Goal: Task Accomplishment & Management: Use online tool/utility

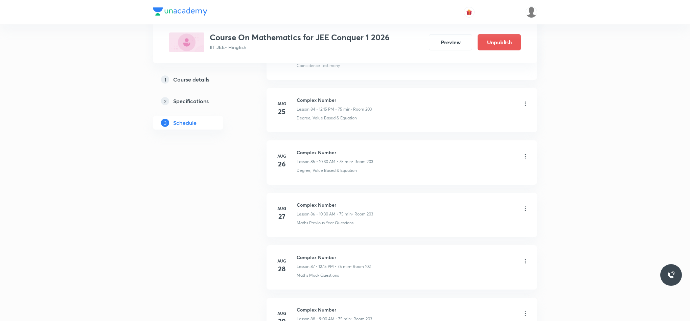
scroll to position [5015, 0]
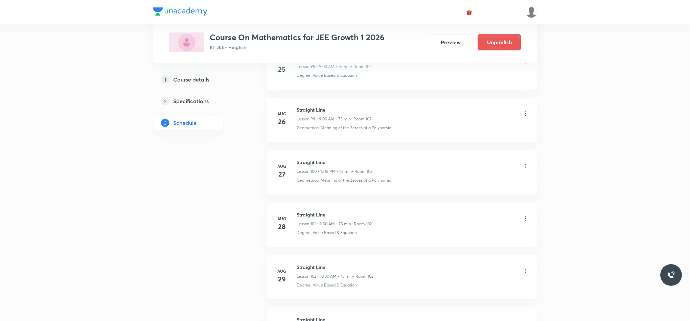
scroll to position [5754, 0]
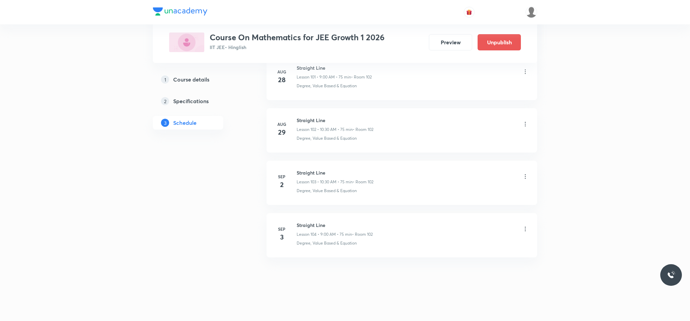
click at [295, 225] on div "[DATE] Straight Line Lesson 104 • 9:00 AM • 75 min • Room 102 Degree, Value Bas…" at bounding box center [402, 234] width 254 height 25
drag, startPoint x: 300, startPoint y: 223, endPoint x: 334, endPoint y: 219, distance: 34.3
click at [334, 219] on li "[DATE] Straight Line Lesson 104 • 9:00 AM • 75 min • Room 102 Degree, Value Bas…" at bounding box center [402, 235] width 271 height 44
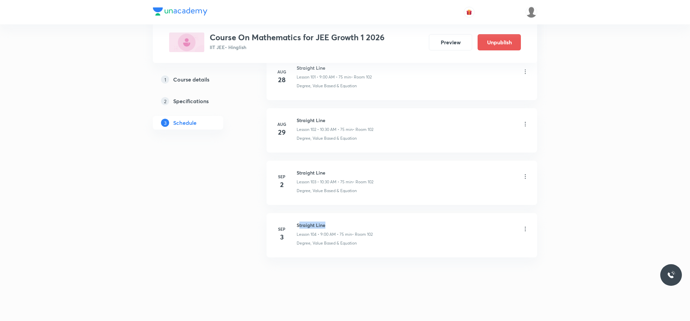
copy h6 "traight Line"
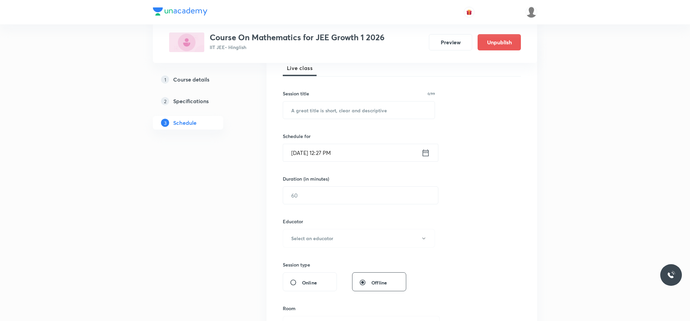
scroll to position [0, 0]
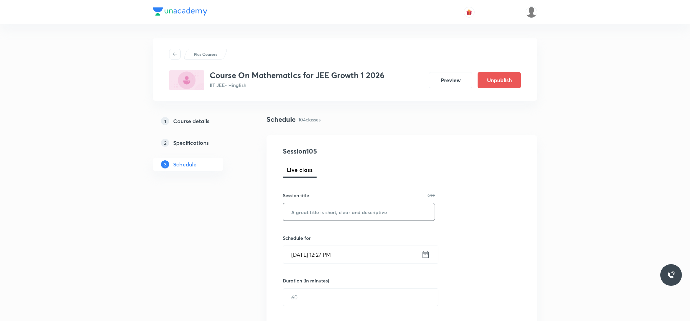
click at [318, 205] on input "text" at bounding box center [359, 211] width 152 height 17
paste input "traight Line"
click at [289, 212] on input "traight Line" at bounding box center [359, 211] width 152 height 17
type input "Straight Line"
click at [422, 257] on icon at bounding box center [426, 254] width 8 height 9
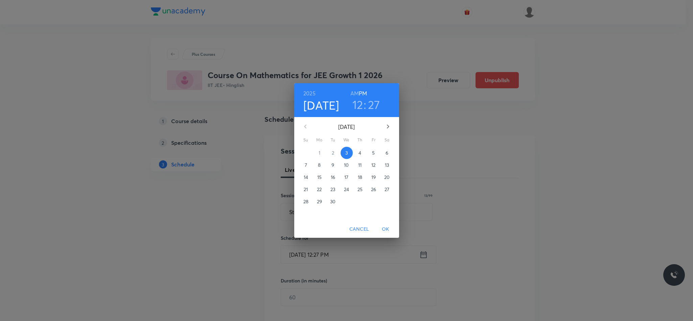
click at [373, 103] on h3 "27" at bounding box center [374, 104] width 12 height 14
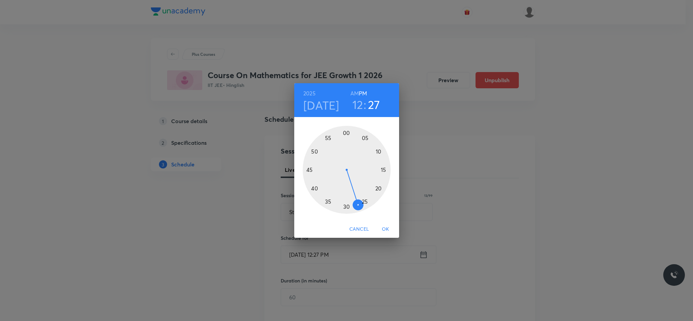
click at [347, 207] on div at bounding box center [347, 170] width 88 height 88
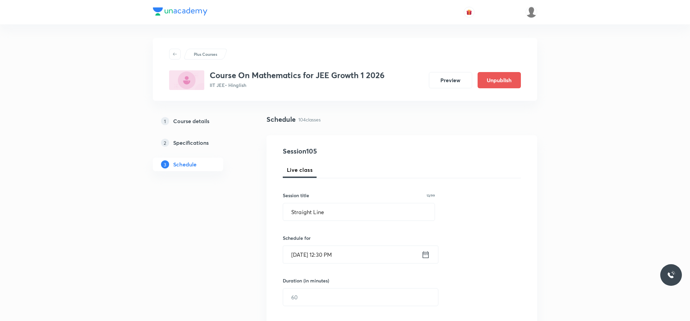
scroll to position [56, 0]
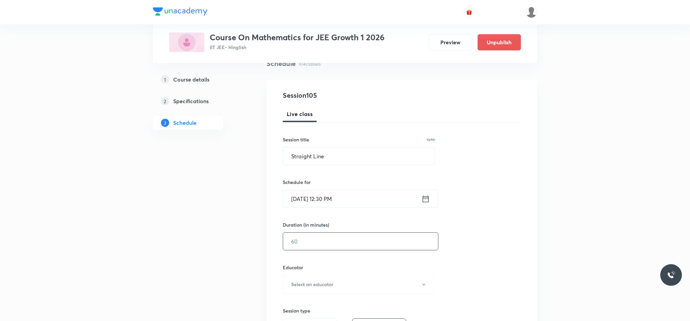
click at [324, 249] on input "text" at bounding box center [360, 241] width 155 height 17
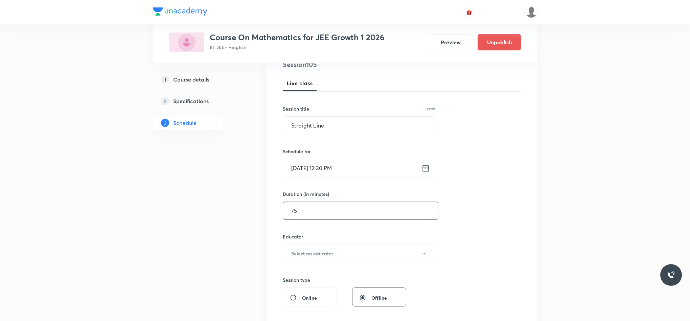
type input "75"
click at [324, 249] on button "Select an educator" at bounding box center [359, 253] width 152 height 19
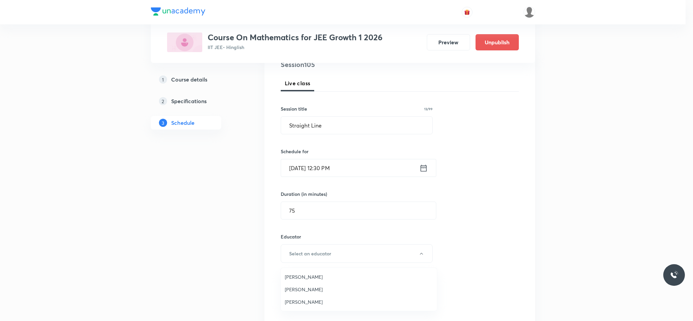
click at [306, 275] on span "[PERSON_NAME]" at bounding box center [359, 276] width 148 height 7
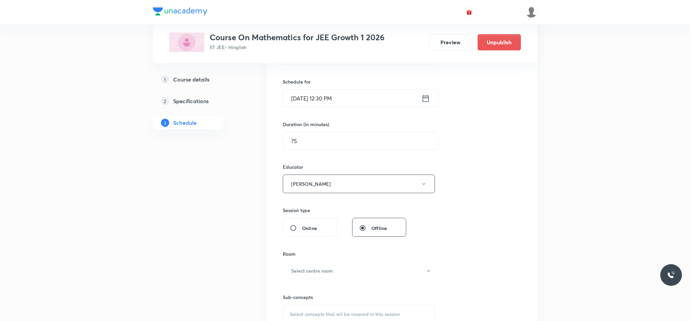
scroll to position [158, 0]
click at [306, 275] on button "Select centre room" at bounding box center [361, 269] width 157 height 19
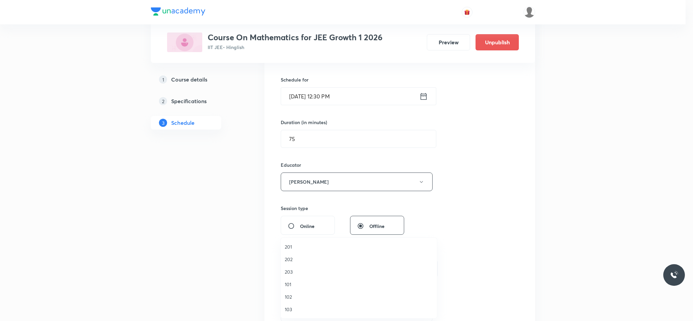
click at [305, 294] on span "102" at bounding box center [359, 296] width 148 height 7
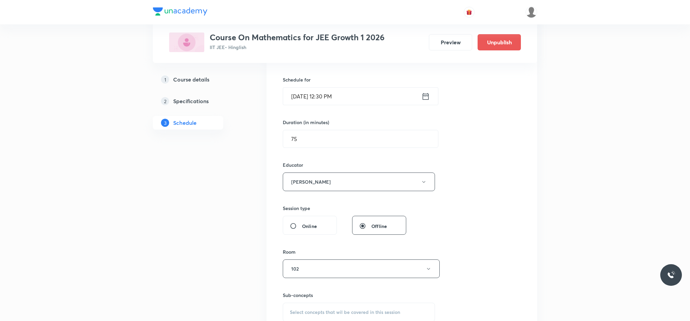
scroll to position [219, 0]
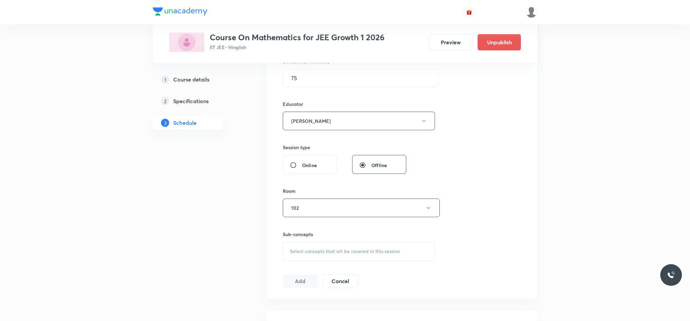
click at [317, 251] on span "Select concepts that wil be covered in this session" at bounding box center [345, 251] width 110 height 5
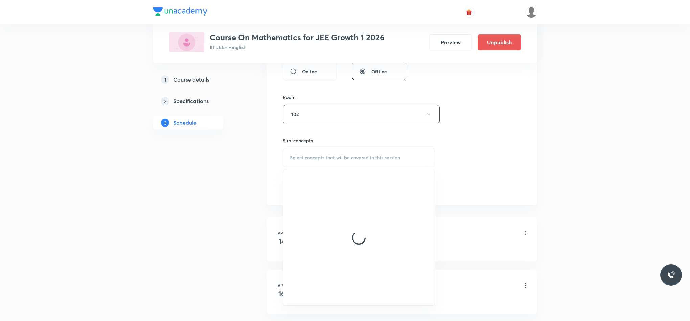
scroll to position [312, 0]
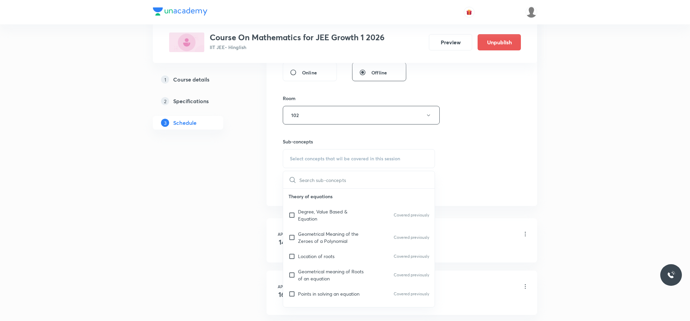
click at [324, 222] on p "Degree, Value Based & Equation" at bounding box center [332, 215] width 68 height 14
checkbox input "true"
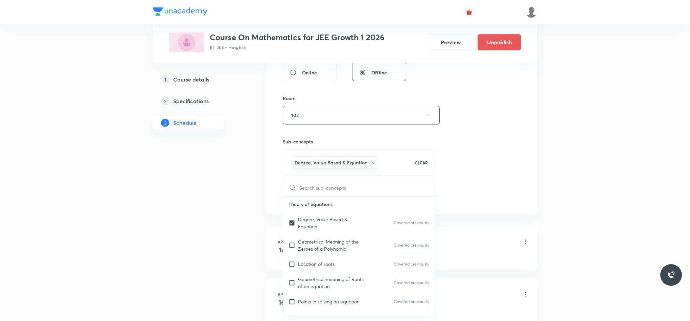
click at [470, 203] on div "Session 105 Live class Session title 13/99 Straight Line ​ Schedule for [DATE] …" at bounding box center [402, 18] width 238 height 369
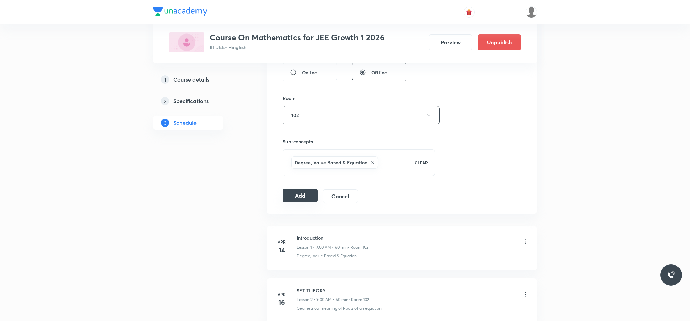
click at [305, 197] on button "Add" at bounding box center [300, 196] width 35 height 14
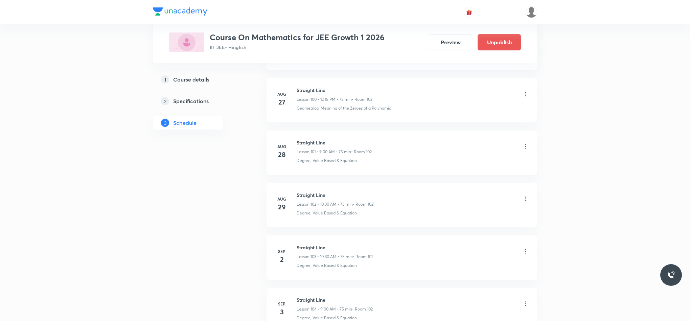
scroll to position [5451, 0]
